Goal: Task Accomplishment & Management: Manage account settings

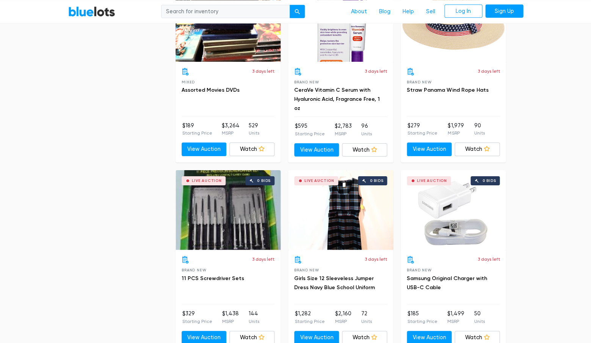
scroll to position [683, 0]
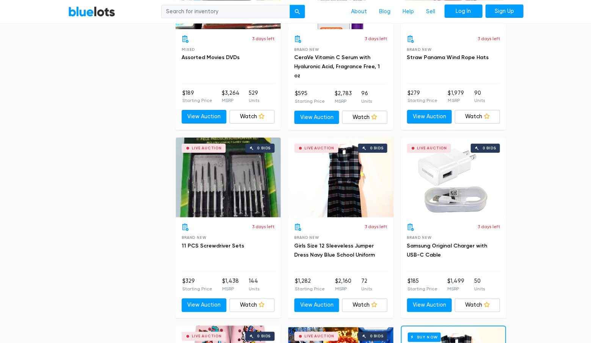
click at [460, 10] on link "Log In" at bounding box center [463, 11] width 38 height 14
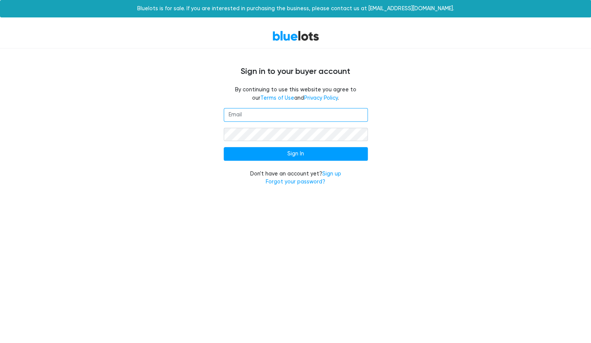
type input "[EMAIL_ADDRESS][DOMAIN_NAME]"
click at [295, 152] on input "Sign In" at bounding box center [296, 154] width 144 height 14
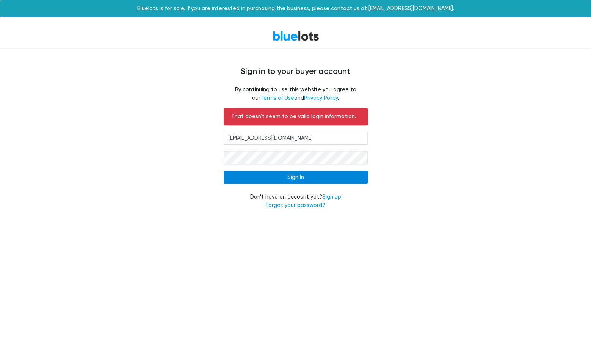
click at [292, 175] on input "Sign In" at bounding box center [296, 177] width 144 height 14
click at [413, 94] on div "By continuing to use this website you agree to our Terms of Use and Privacy Pol…" at bounding box center [296, 97] width 466 height 22
